Goal: Check status: Check status

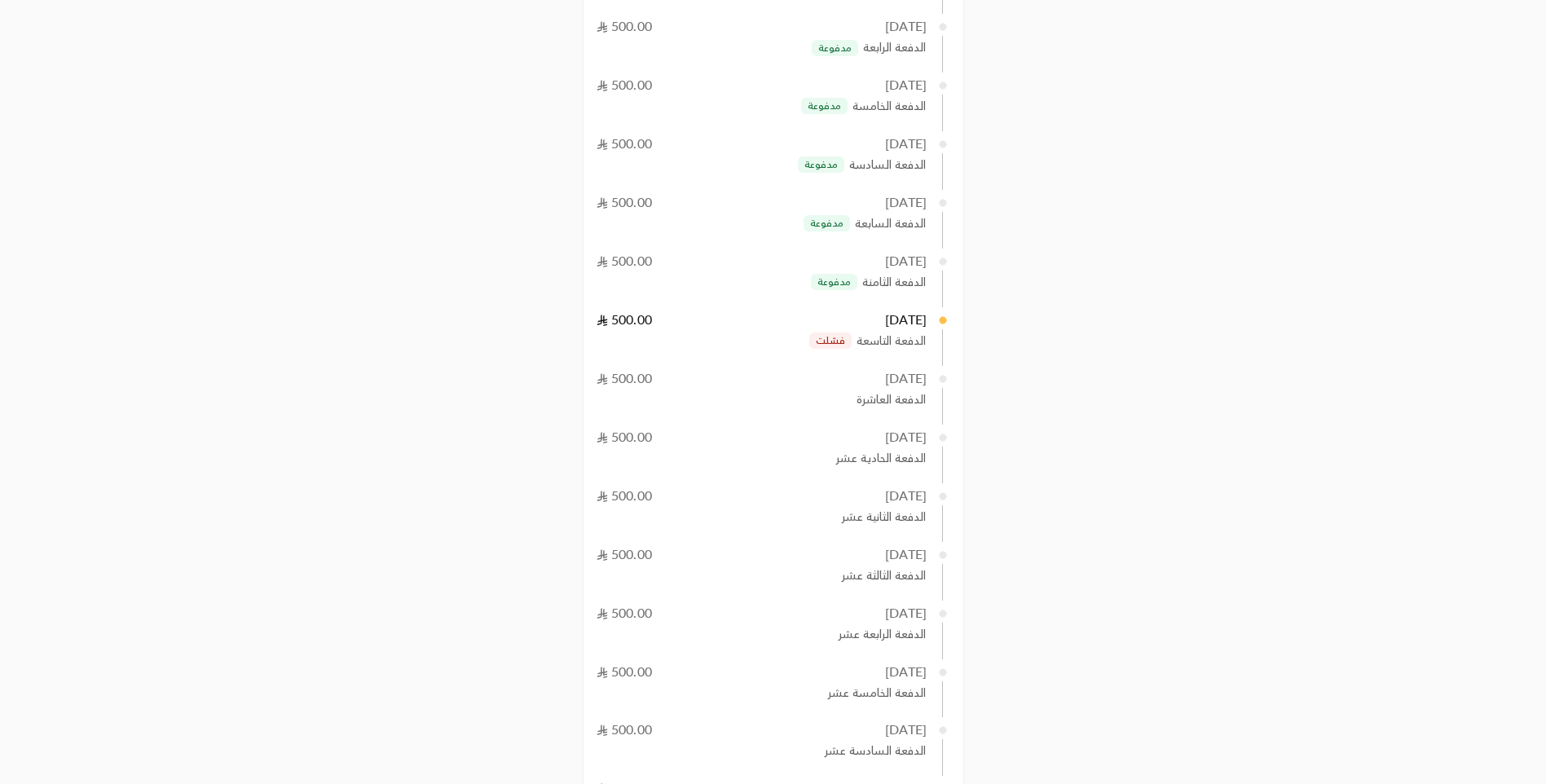
scroll to position [659, 0]
